Goal: Find specific page/section: Find specific page/section

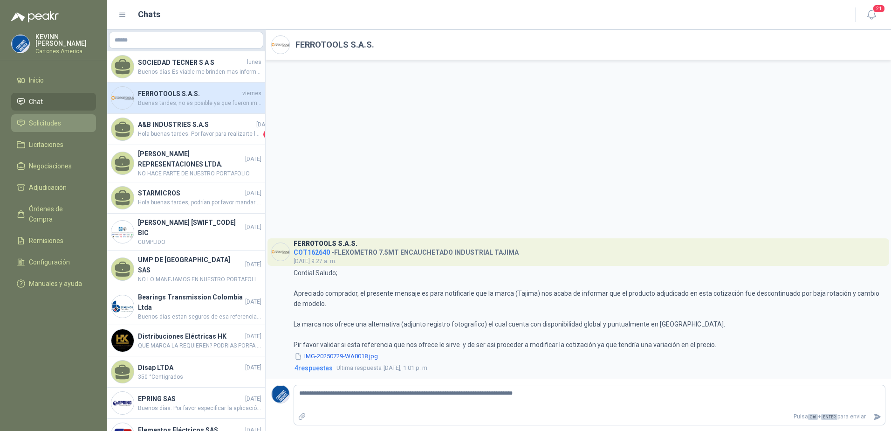
click at [52, 125] on span "Solicitudes" at bounding box center [45, 123] width 32 height 10
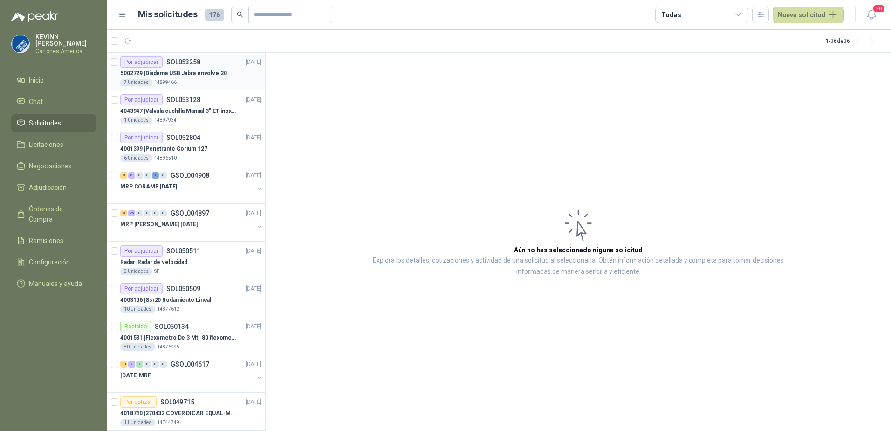
click at [195, 75] on p "5002729 | Diadema USB Jabra envolve 20" at bounding box center [173, 73] width 107 height 9
